Goal: Task Accomplishment & Management: Manage account settings

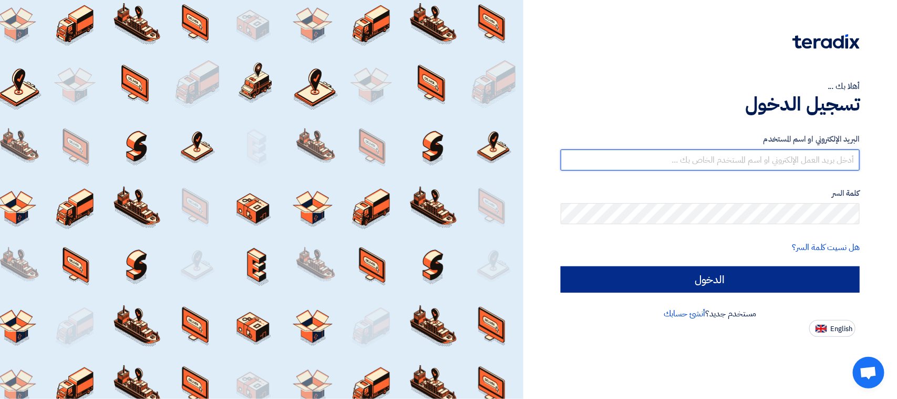
type input "[PERSON_NAME][EMAIL_ADDRESS][DOMAIN_NAME]"
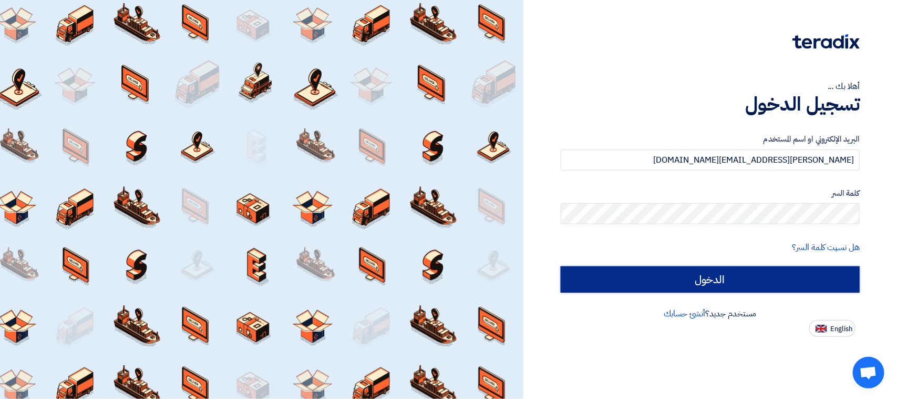
click at [649, 281] on input "الدخول" at bounding box center [710, 279] width 299 height 26
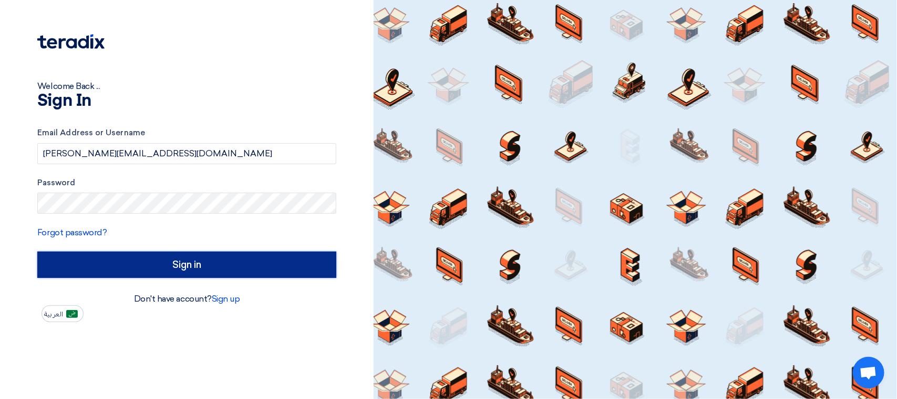
type input "Sign in"
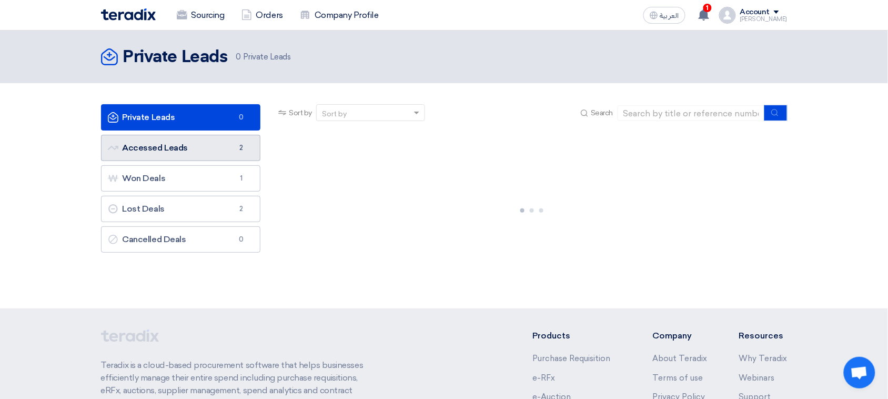
click at [187, 146] on link "Accessed Leads Accessed Leads 2" at bounding box center [181, 148] width 160 height 26
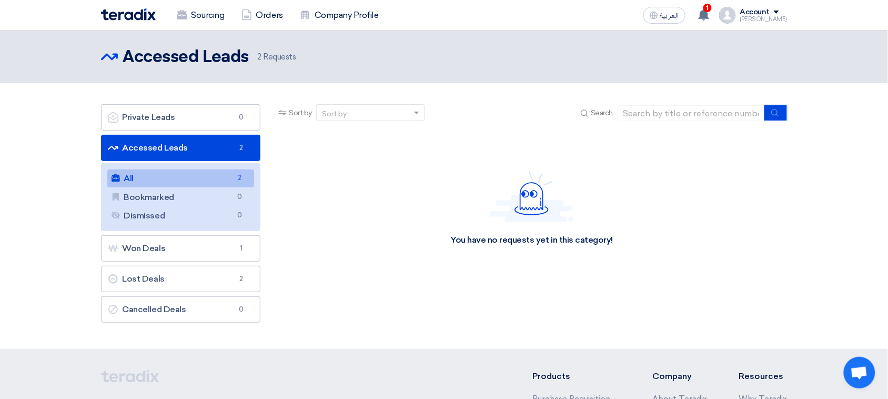
click at [150, 175] on link "All All 2" at bounding box center [180, 178] width 147 height 18
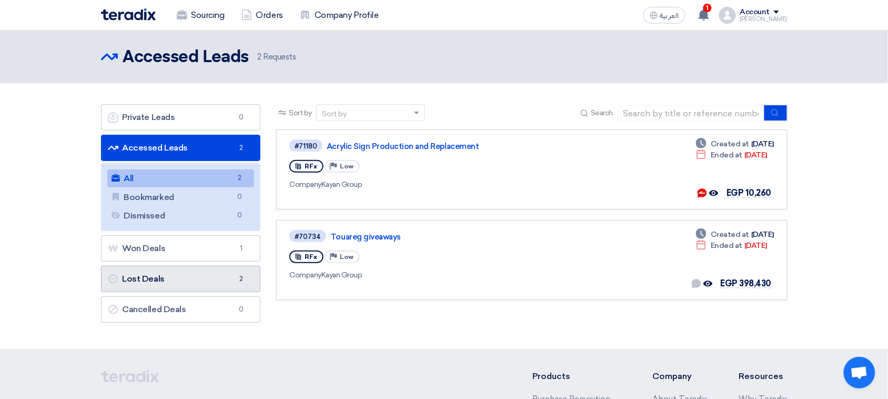
click at [137, 283] on link "Lost Deals Lost Deals 2" at bounding box center [181, 279] width 160 height 26
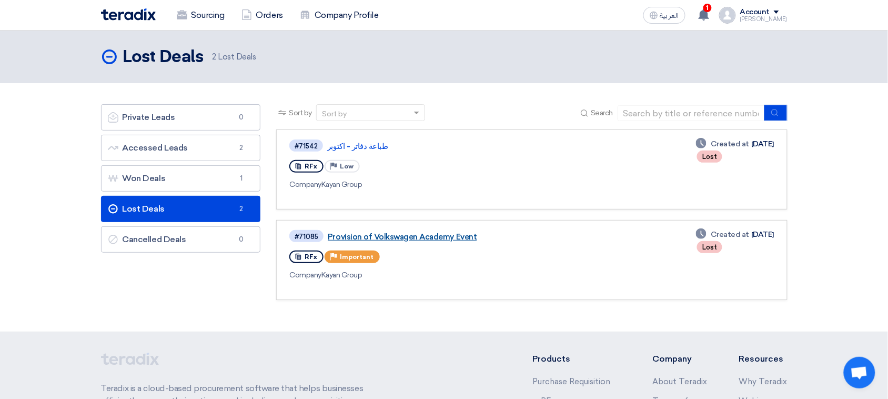
click at [400, 234] on link "Provision of Volkswagen Academy Event" at bounding box center [459, 236] width 263 height 9
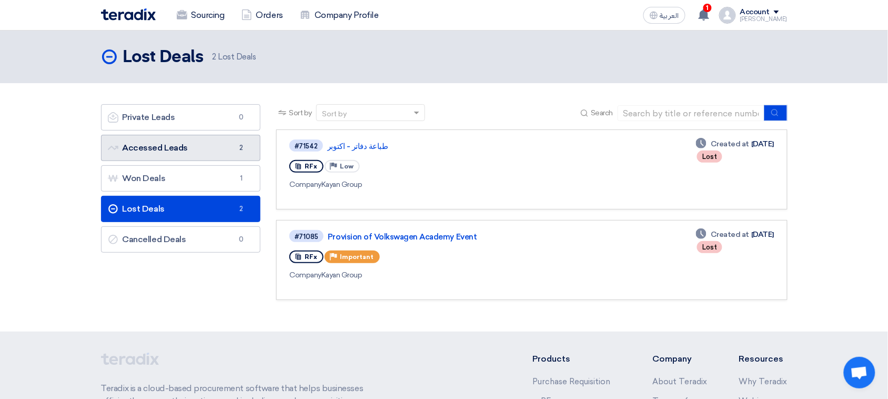
click at [166, 144] on link "Accessed Leads Accessed Leads 2" at bounding box center [181, 148] width 160 height 26
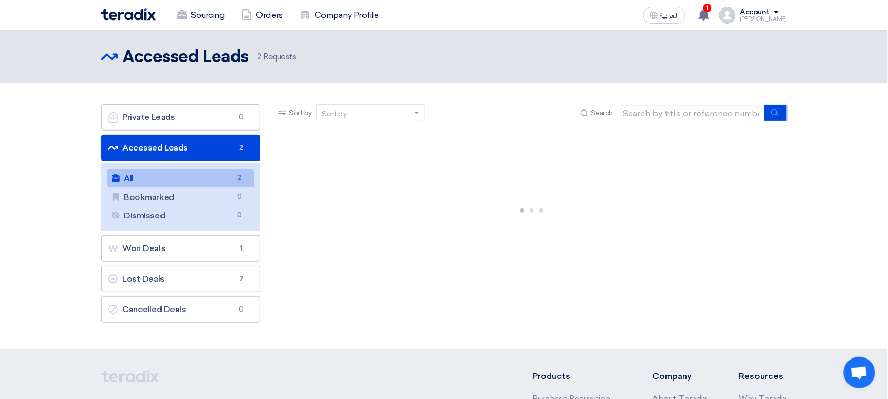
click at [160, 179] on link "All All 2" at bounding box center [180, 178] width 147 height 18
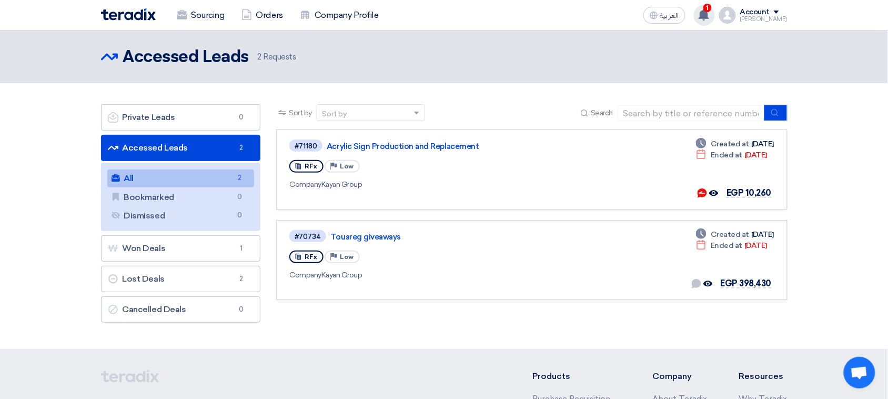
click at [709, 14] on icon at bounding box center [704, 15] width 12 height 12
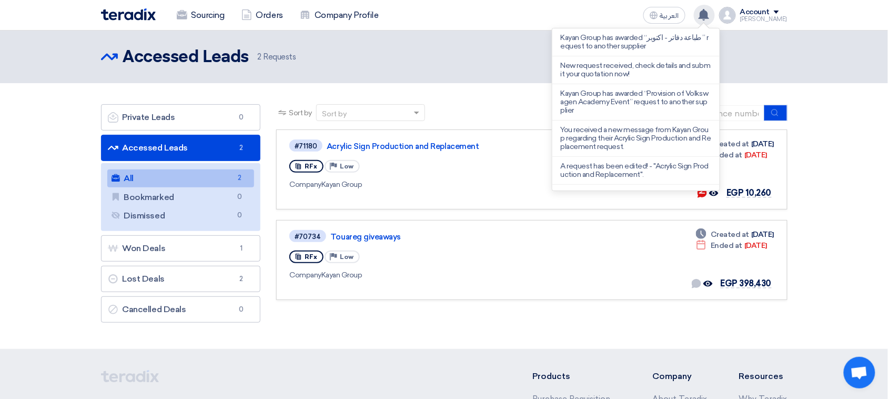
click at [709, 14] on icon at bounding box center [704, 15] width 12 height 12
